Goal: Check status: Check status

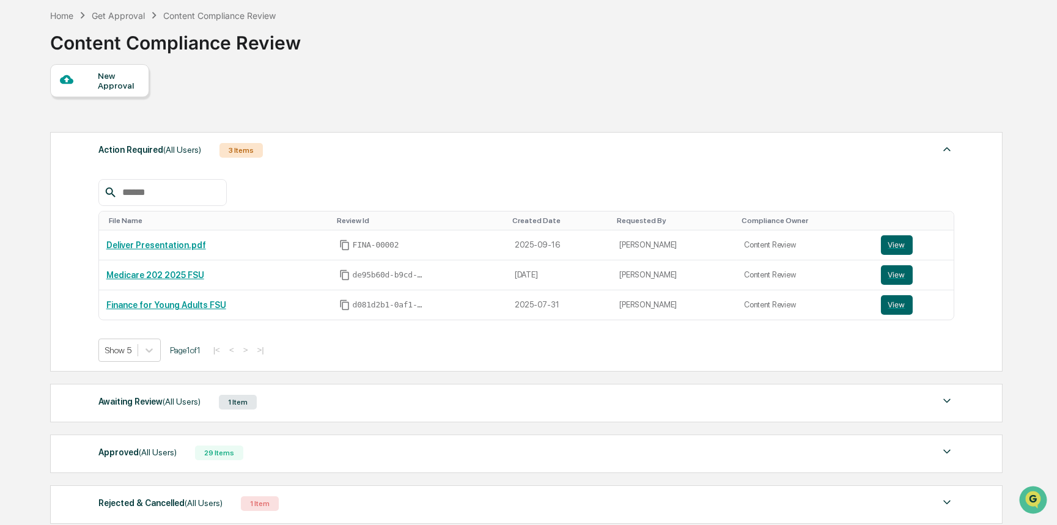
click at [143, 414] on div "Awaiting Review (All Users) 1 Item File Name Review Id Created Date Requested B…" at bounding box center [526, 403] width 952 height 38
click at [155, 403] on div "Awaiting Review (All Users)" at bounding box center [149, 402] width 102 height 16
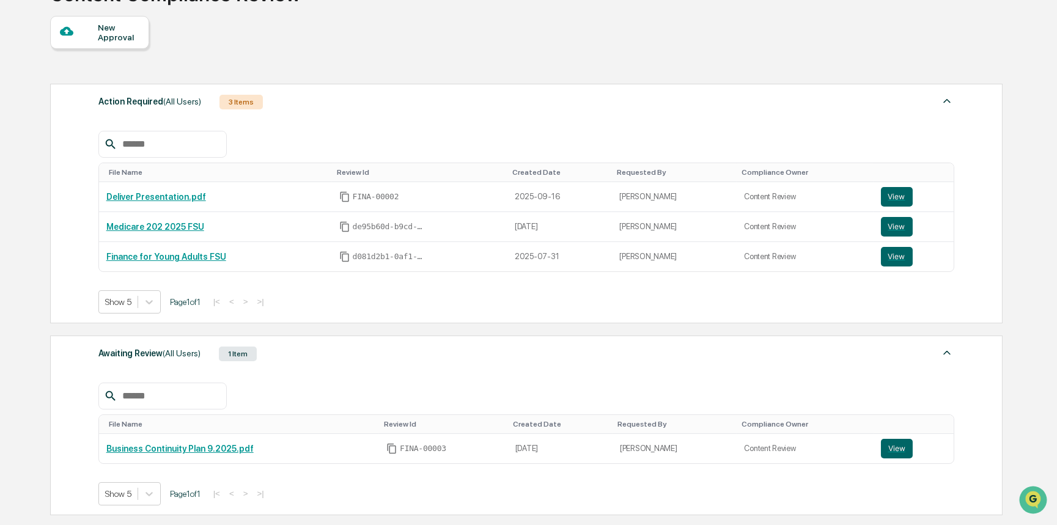
scroll to position [111, 0]
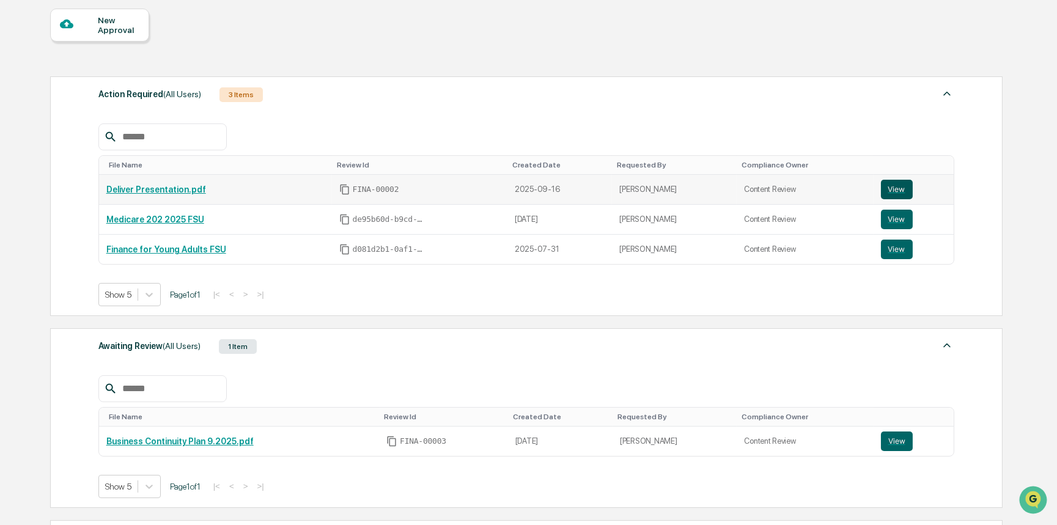
click at [893, 196] on button "View" at bounding box center [897, 190] width 32 height 20
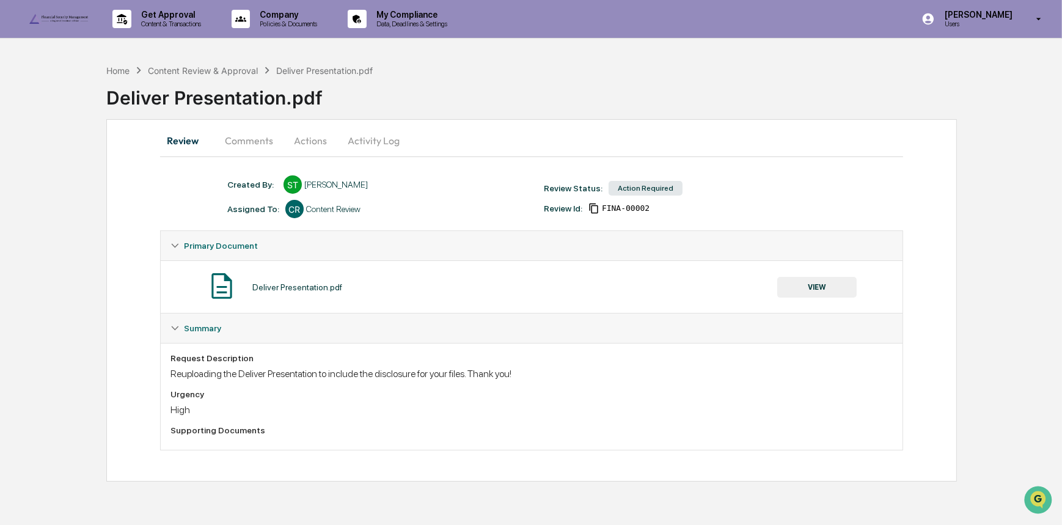
click at [841, 287] on button "VIEW" at bounding box center [816, 287] width 79 height 21
